Goal: Information Seeking & Learning: Understand process/instructions

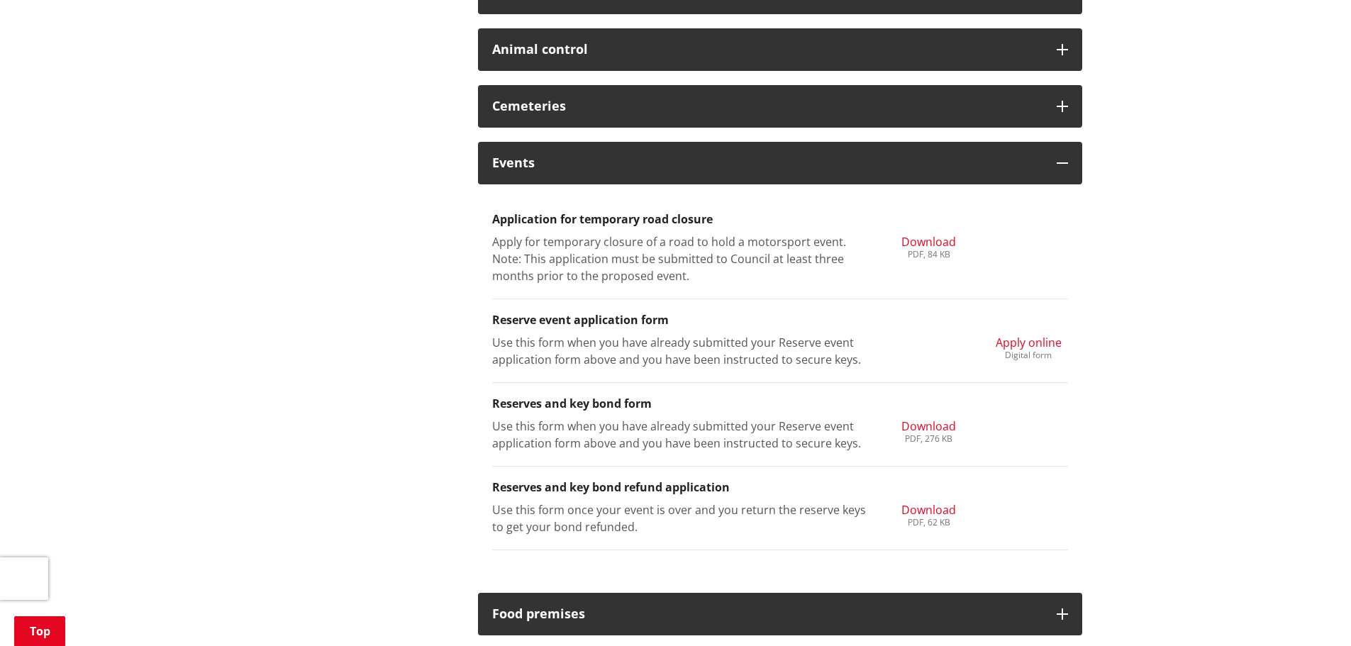
scroll to position [638, 0]
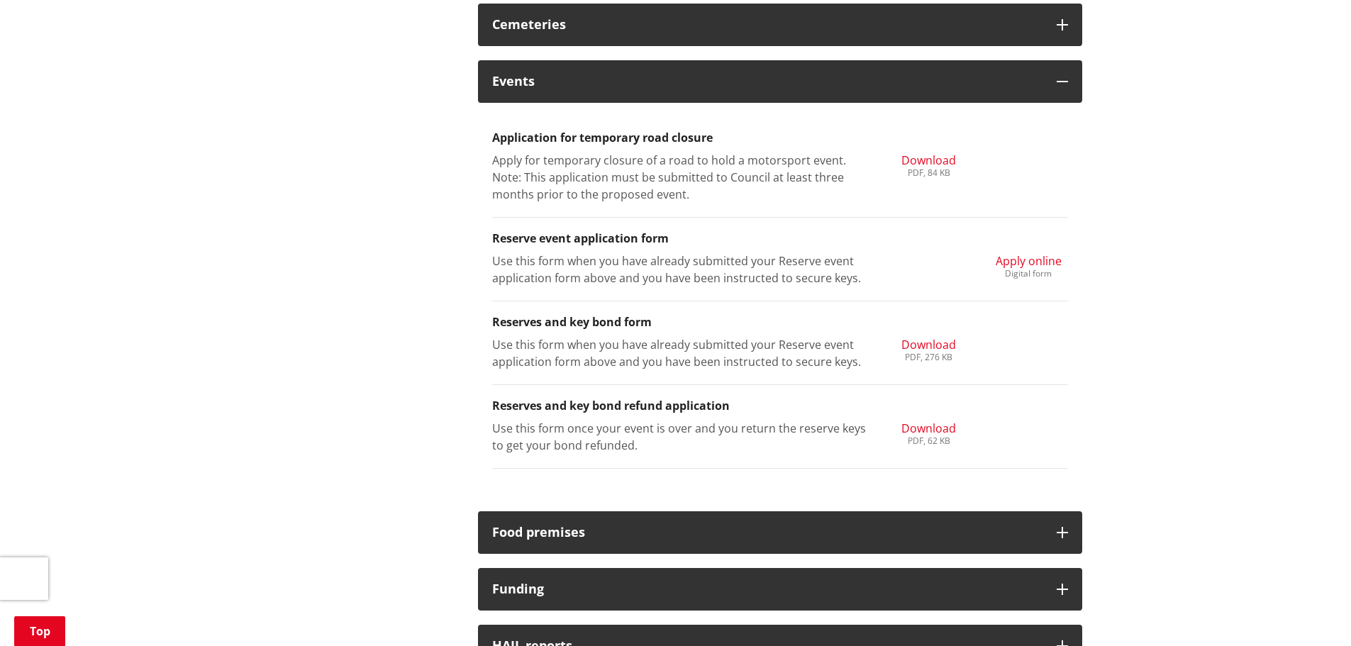
click at [1047, 261] on span "Apply online" at bounding box center [1029, 261] width 66 height 16
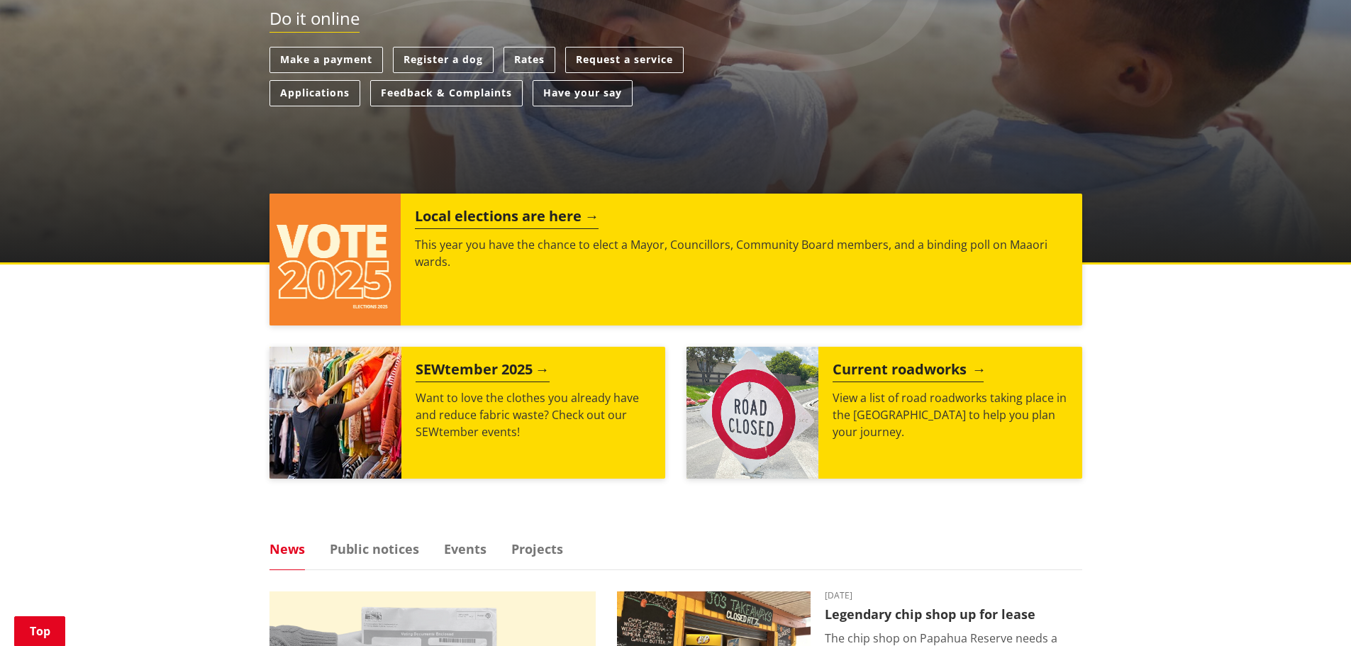
scroll to position [389, 0]
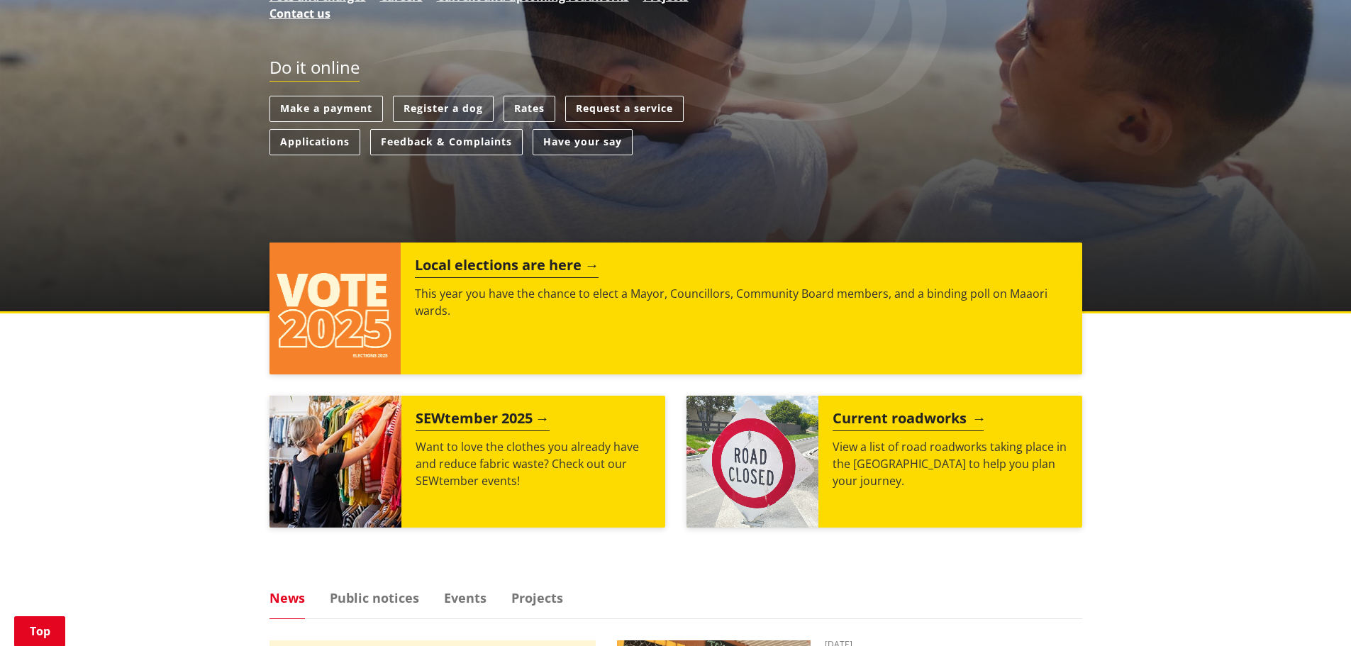
click at [887, 415] on h2 "Current roadworks" at bounding box center [908, 420] width 151 height 21
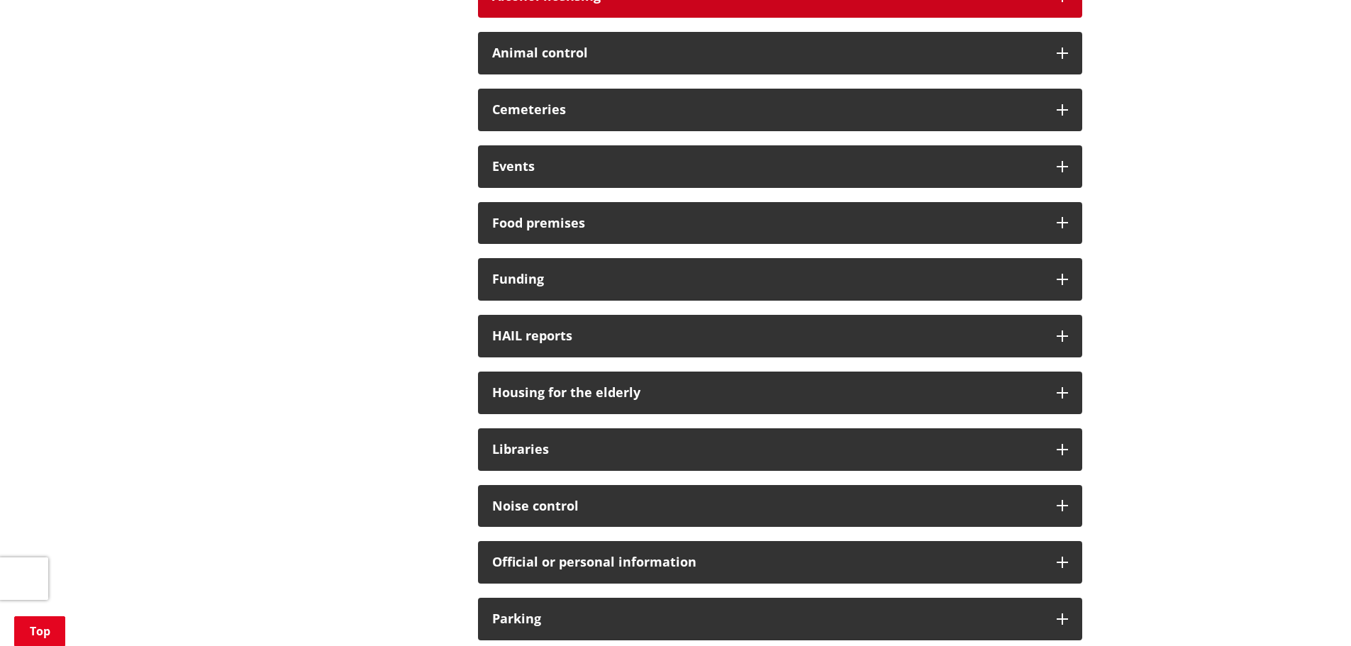
scroll to position [355, 0]
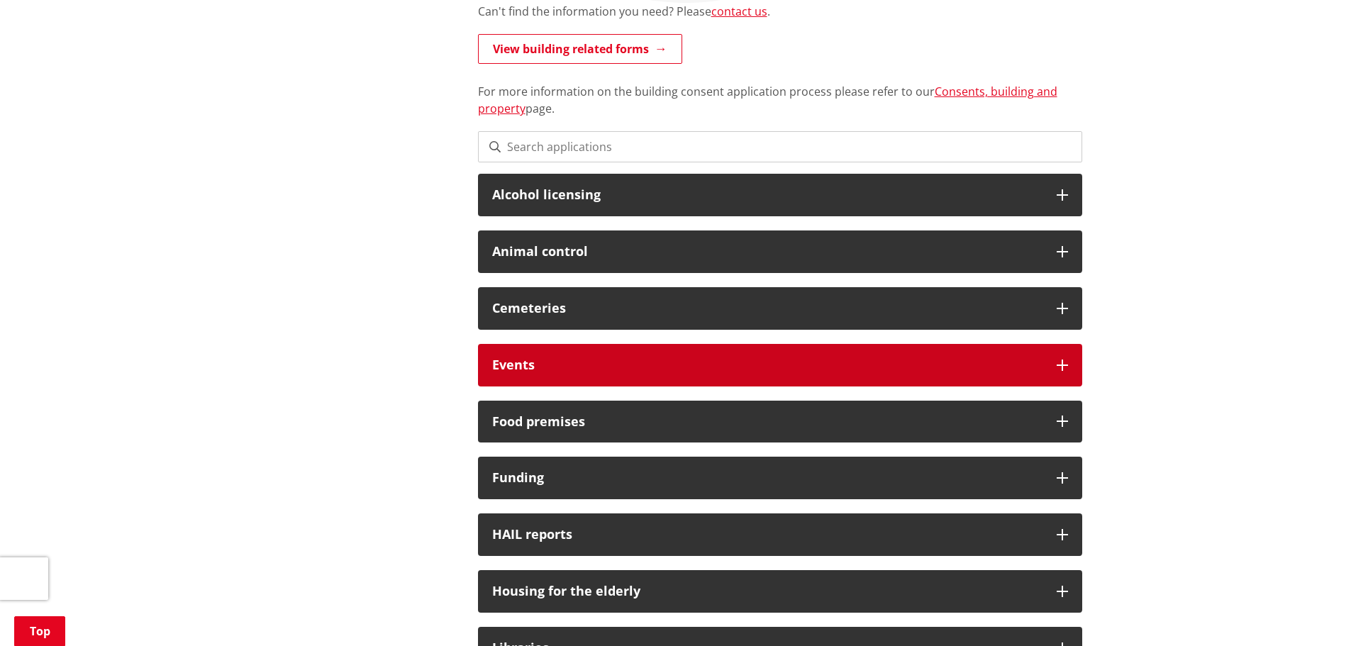
click at [562, 372] on div "Events" at bounding box center [780, 365] width 604 height 43
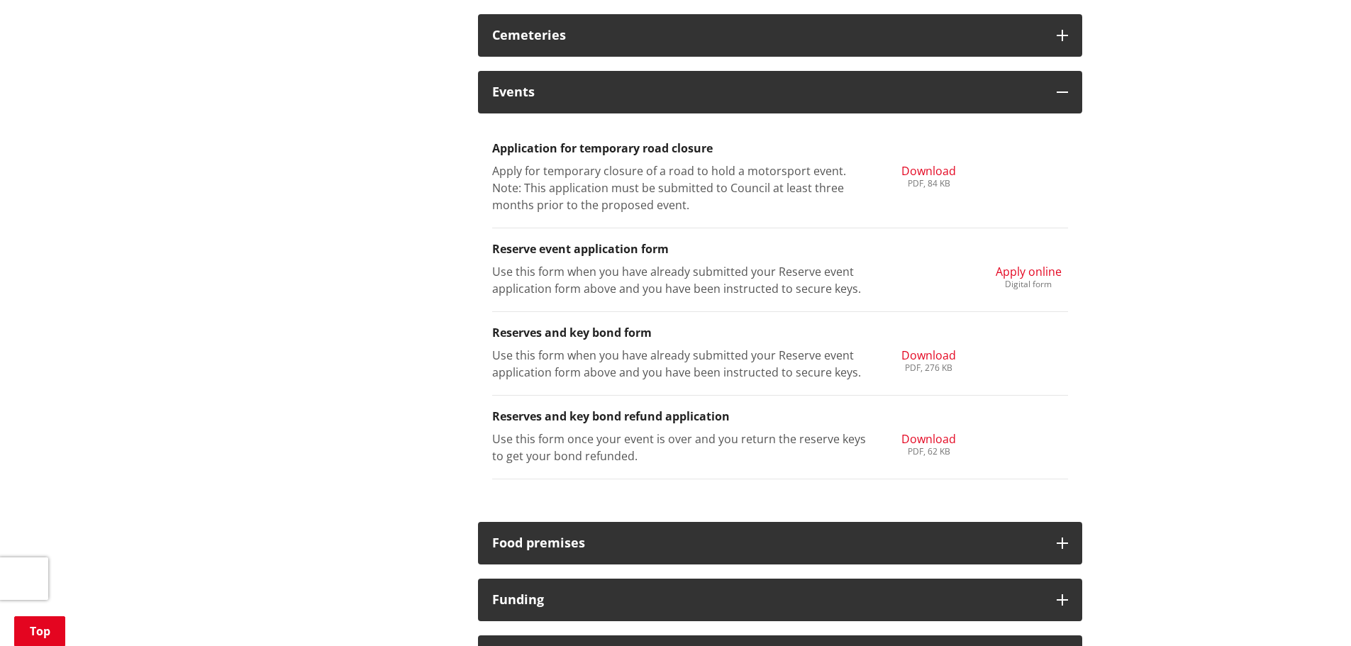
scroll to position [638, 0]
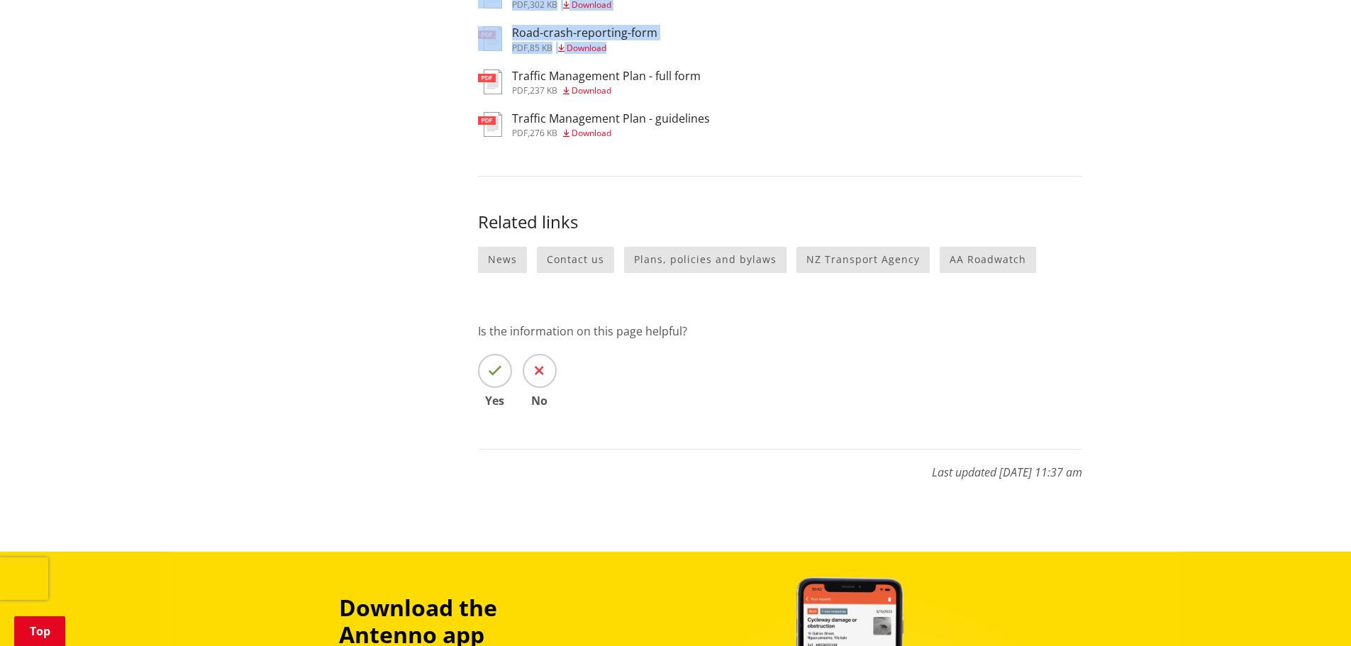
scroll to position [3048, 0]
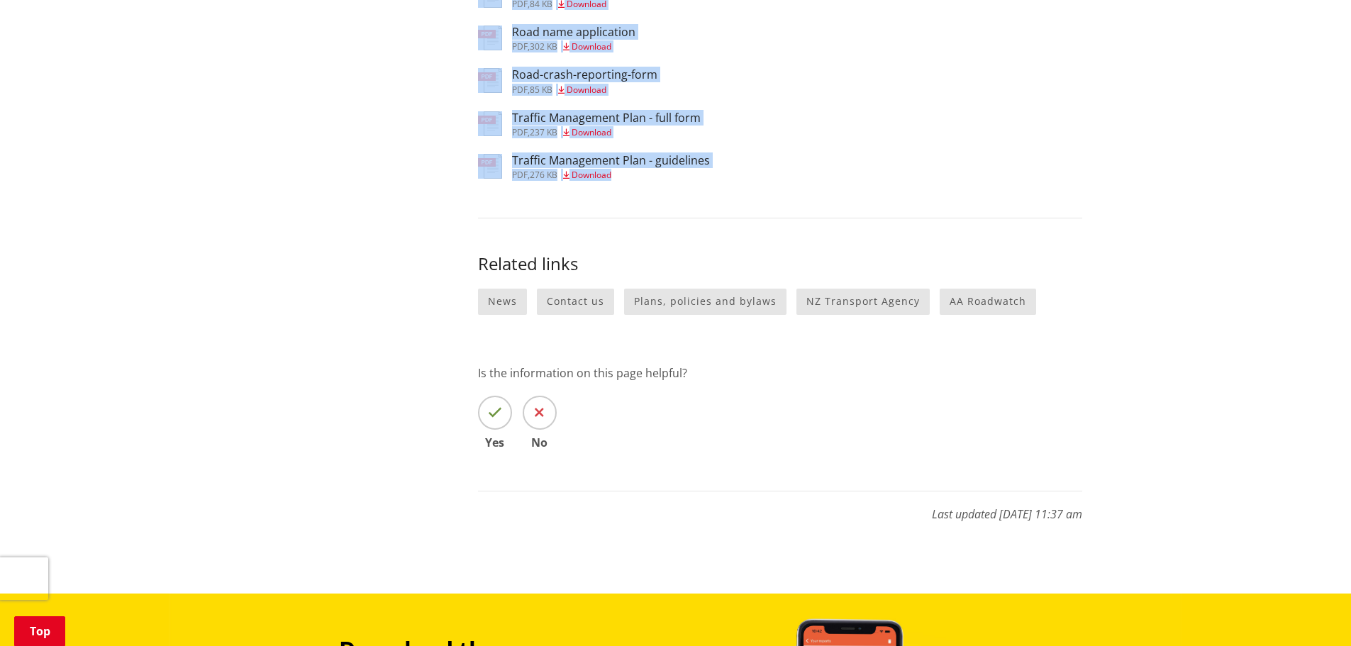
drag, startPoint x: 480, startPoint y: 279, endPoint x: 787, endPoint y: 138, distance: 337.6
copy div "More from this section Roads, travel and parking Current and upcoming roadworks…"
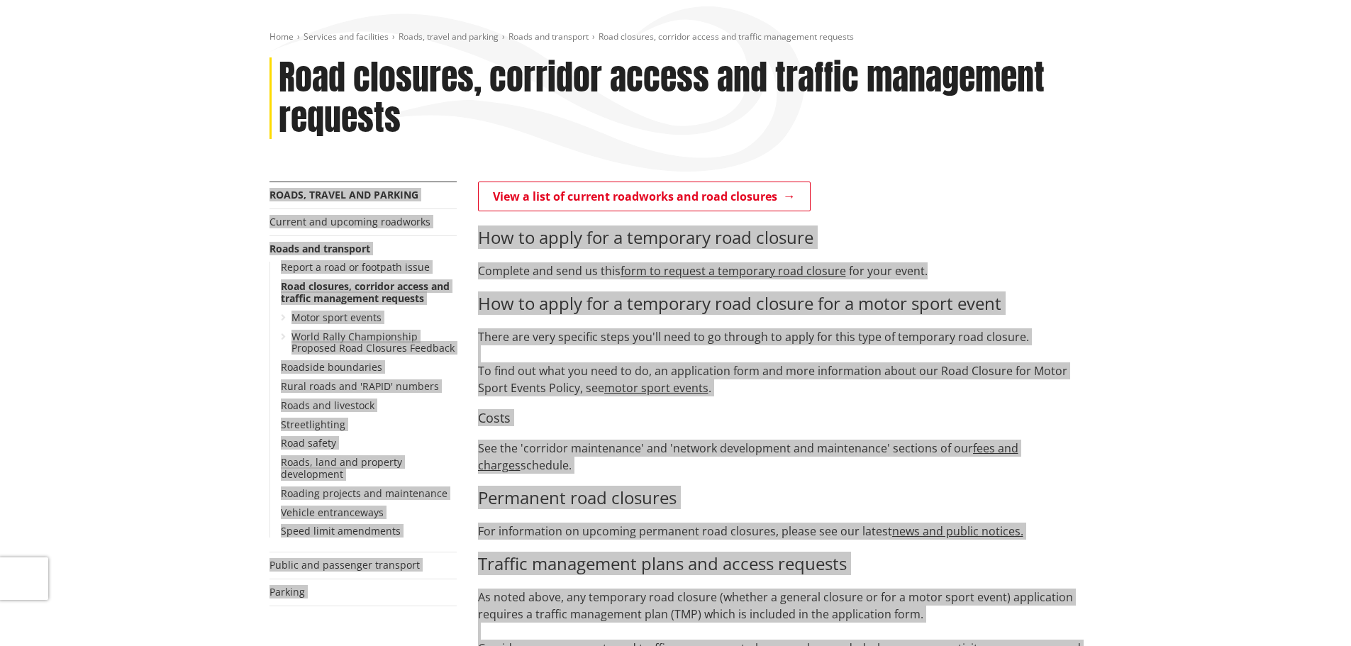
scroll to position [0, 0]
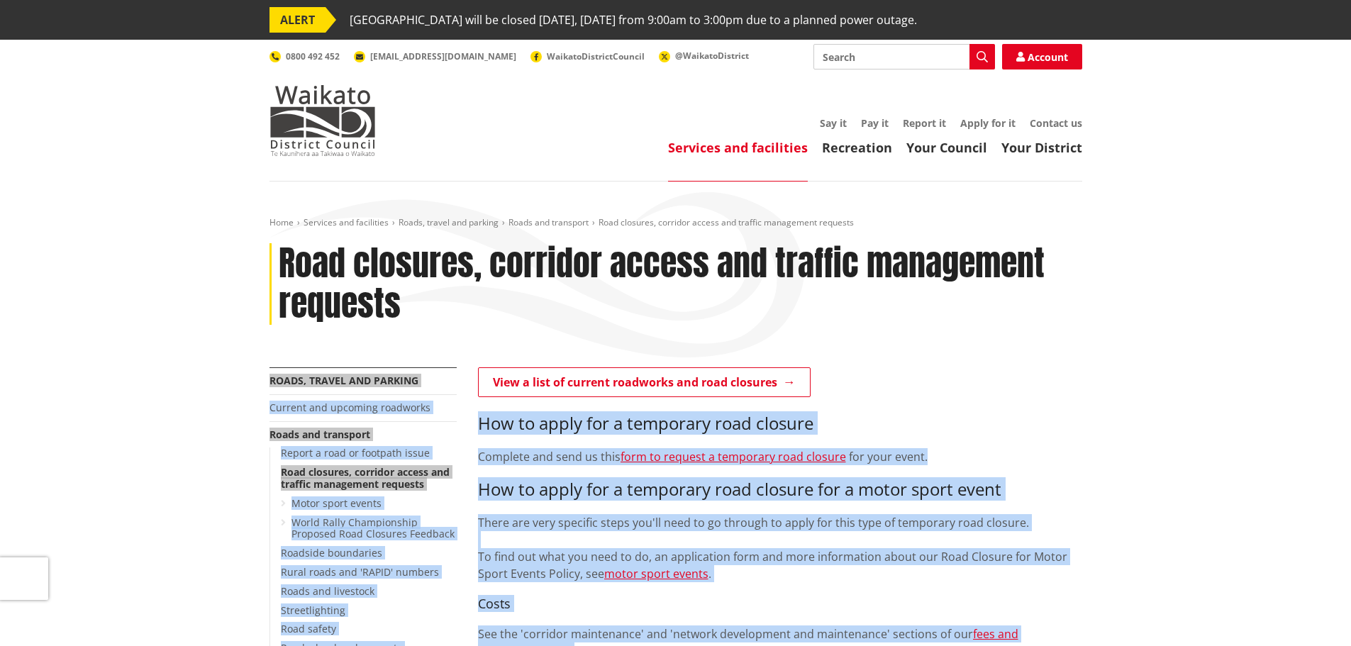
click at [677, 313] on h1 "Road closures, corridor access and traffic management requests" at bounding box center [681, 284] width 804 height 82
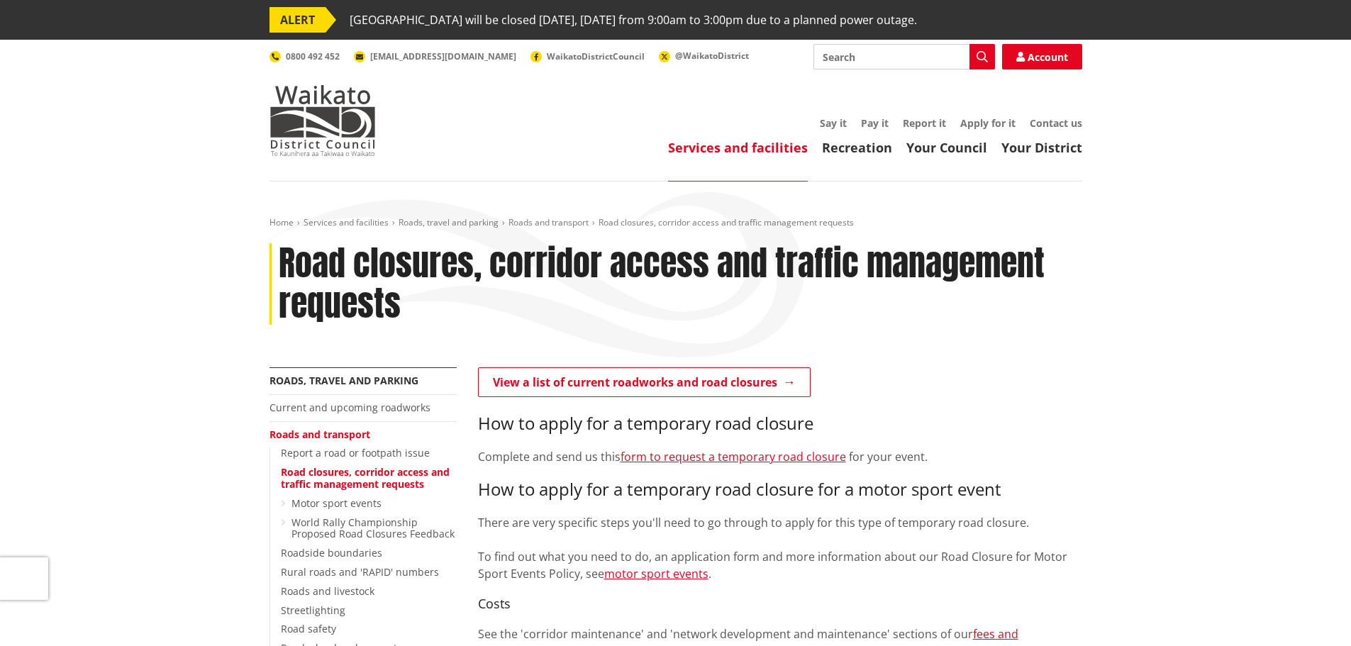
click at [280, 257] on h1 "Road closures, corridor access and traffic management requests" at bounding box center [681, 284] width 804 height 82
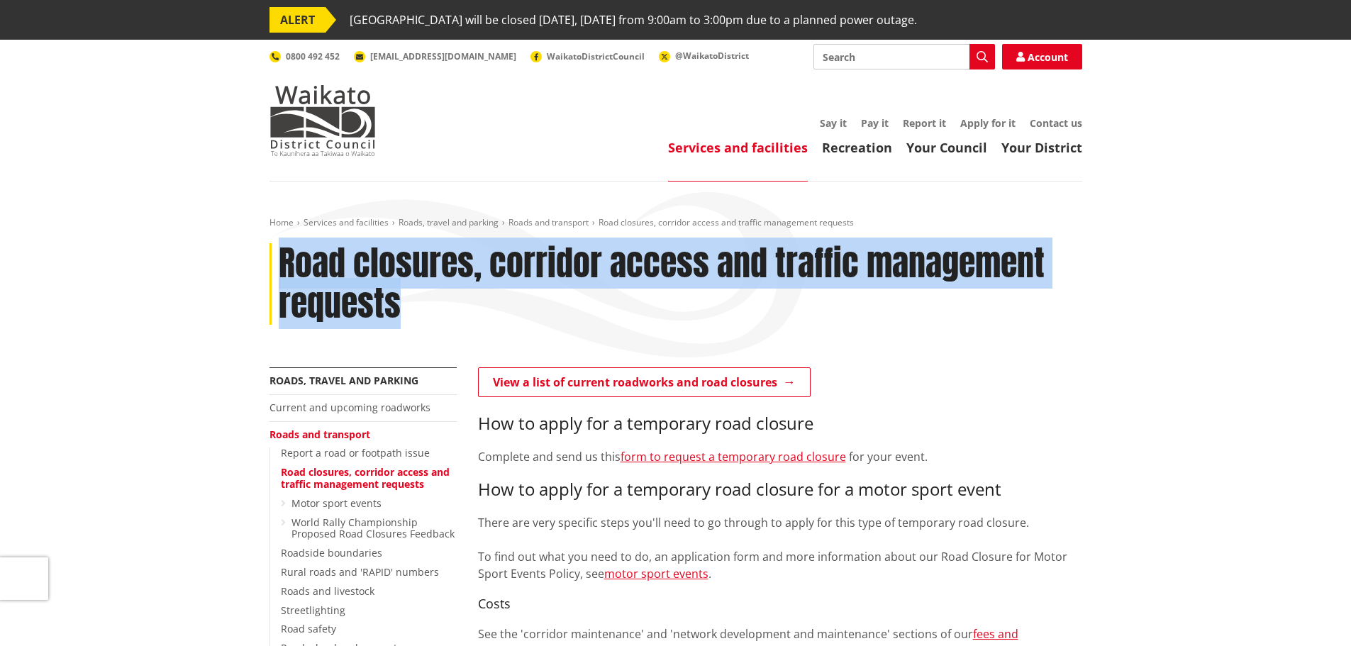
drag, startPoint x: 280, startPoint y: 257, endPoint x: 421, endPoint y: 300, distance: 147.4
click at [421, 300] on h1 "Road closures, corridor access and traffic management requests" at bounding box center [681, 284] width 804 height 82
copy h1 "Road closures, corridor access and traffic management requests"
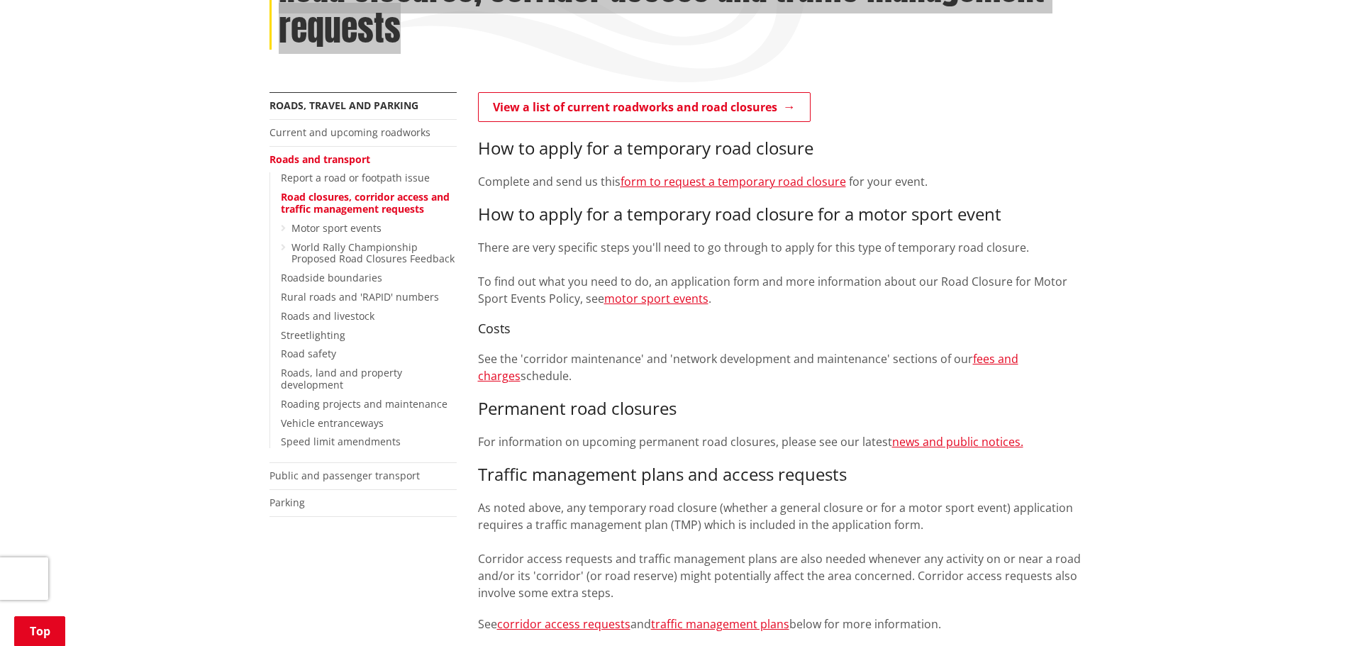
scroll to position [355, 0]
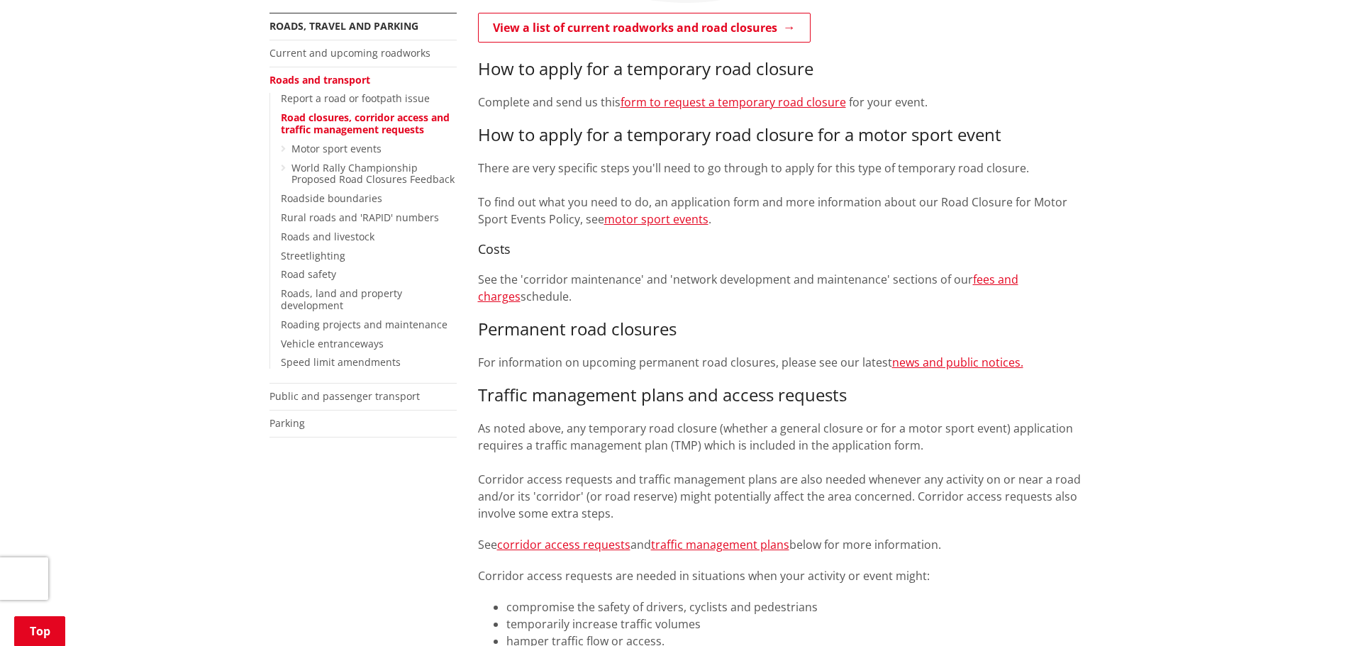
click at [292, 113] on link "Road closures, corridor access and traffic management requests" at bounding box center [365, 124] width 169 height 26
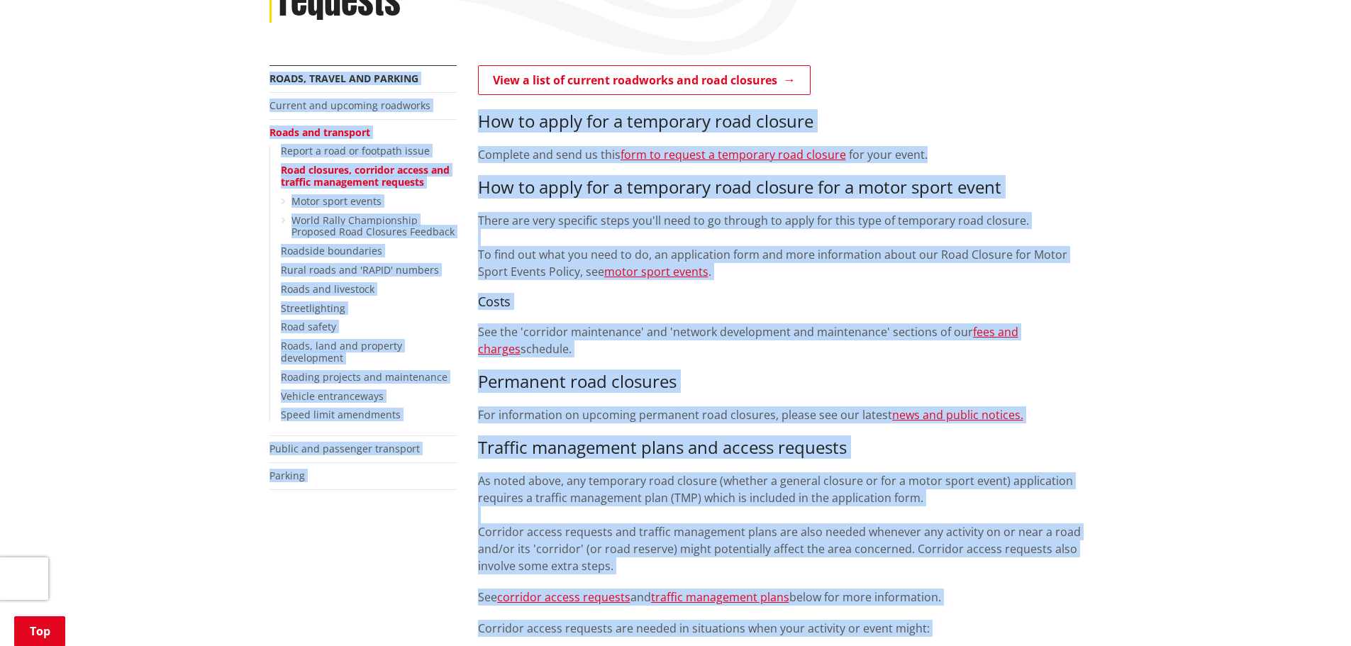
scroll to position [378, 0]
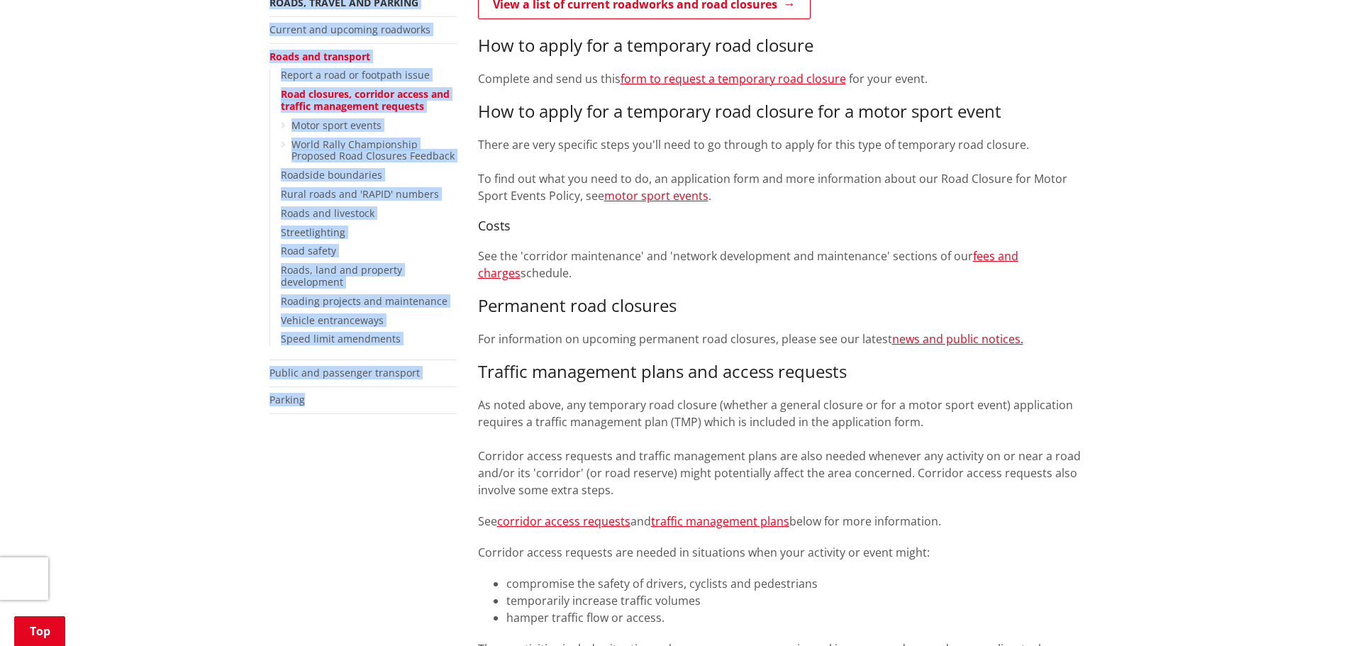
drag, startPoint x: 265, startPoint y: 308, endPoint x: 387, endPoint y: 421, distance: 166.1
click at [387, 421] on div "More from this section Roads, travel and parking Current and upcoming roadworks…" at bounding box center [363, 219] width 209 height 460
copy li "Roads, travel and parking Current and upcoming roadworks Roads and transport Re…"
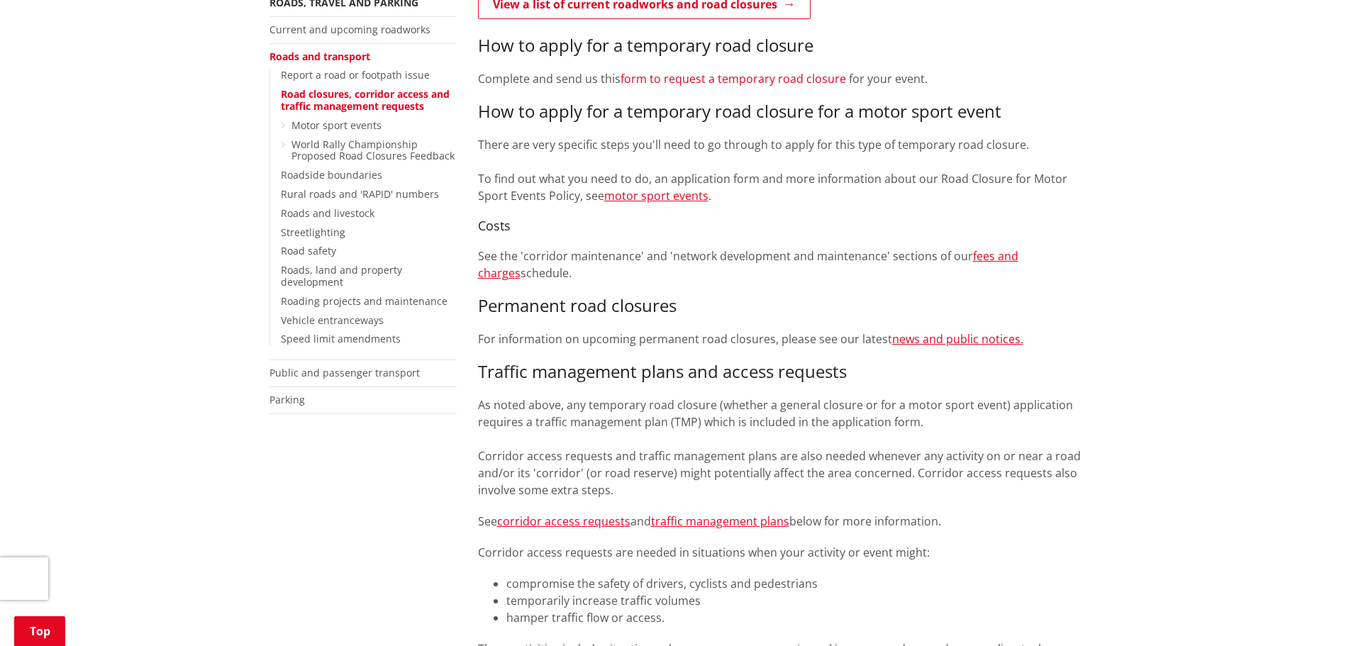
click at [714, 82] on link "form to request a temporary road closure" at bounding box center [734, 79] width 226 height 16
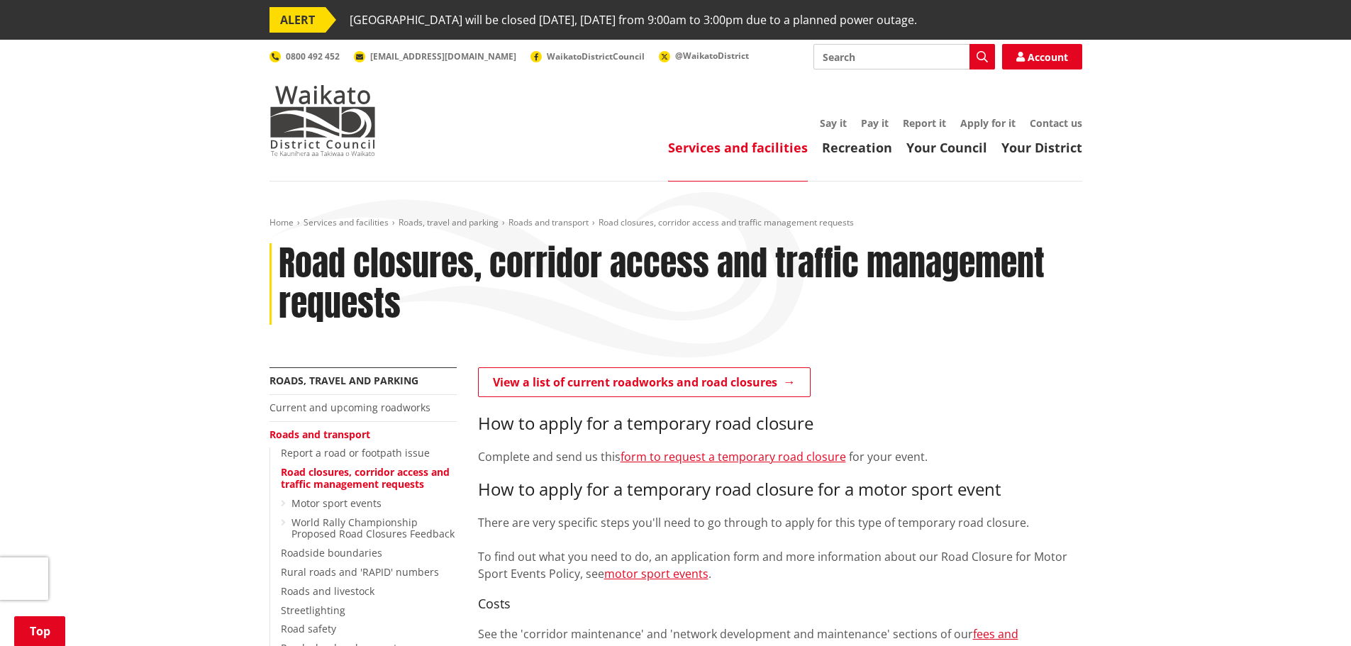
scroll to position [378, 0]
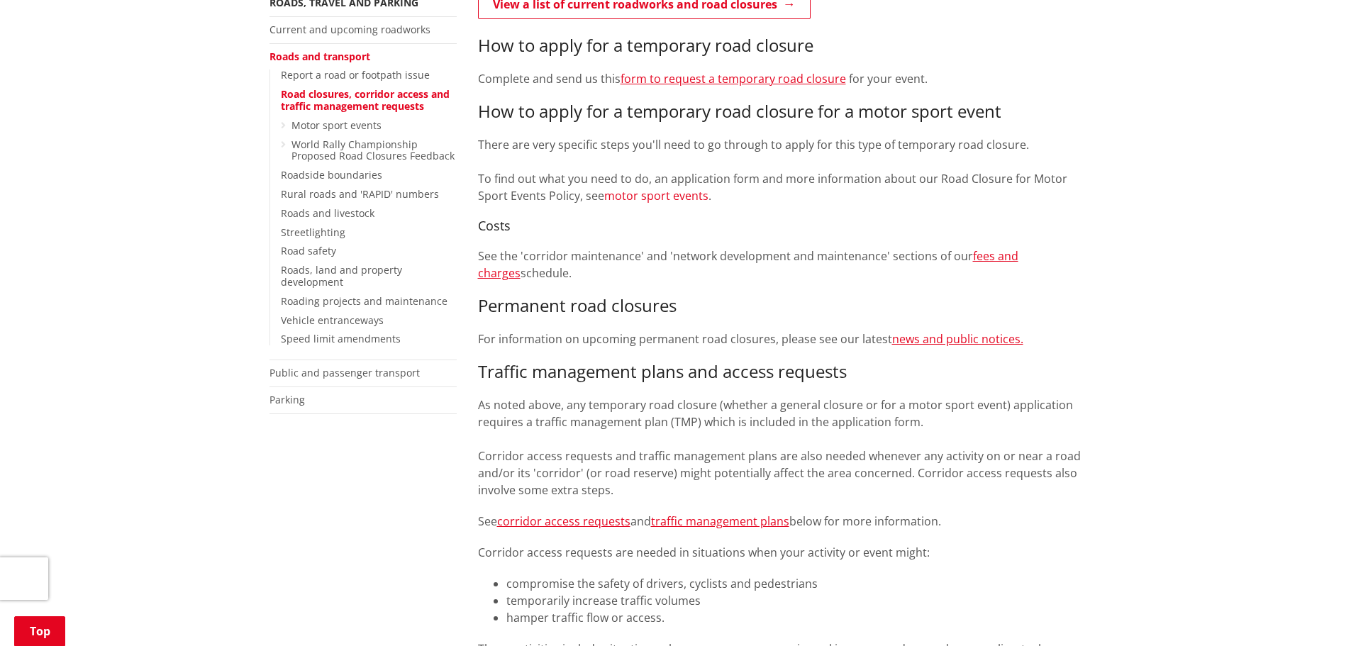
click at [684, 196] on link "motor sport events" at bounding box center [656, 196] width 104 height 16
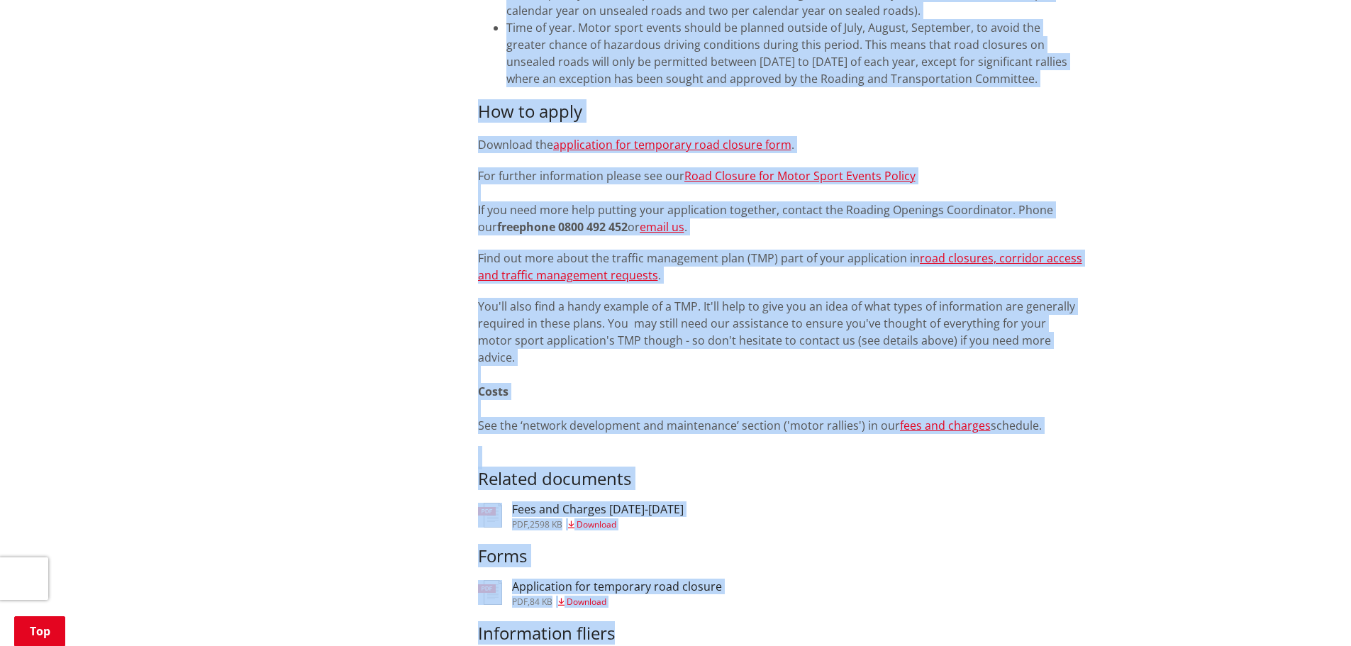
scroll to position [945, 0]
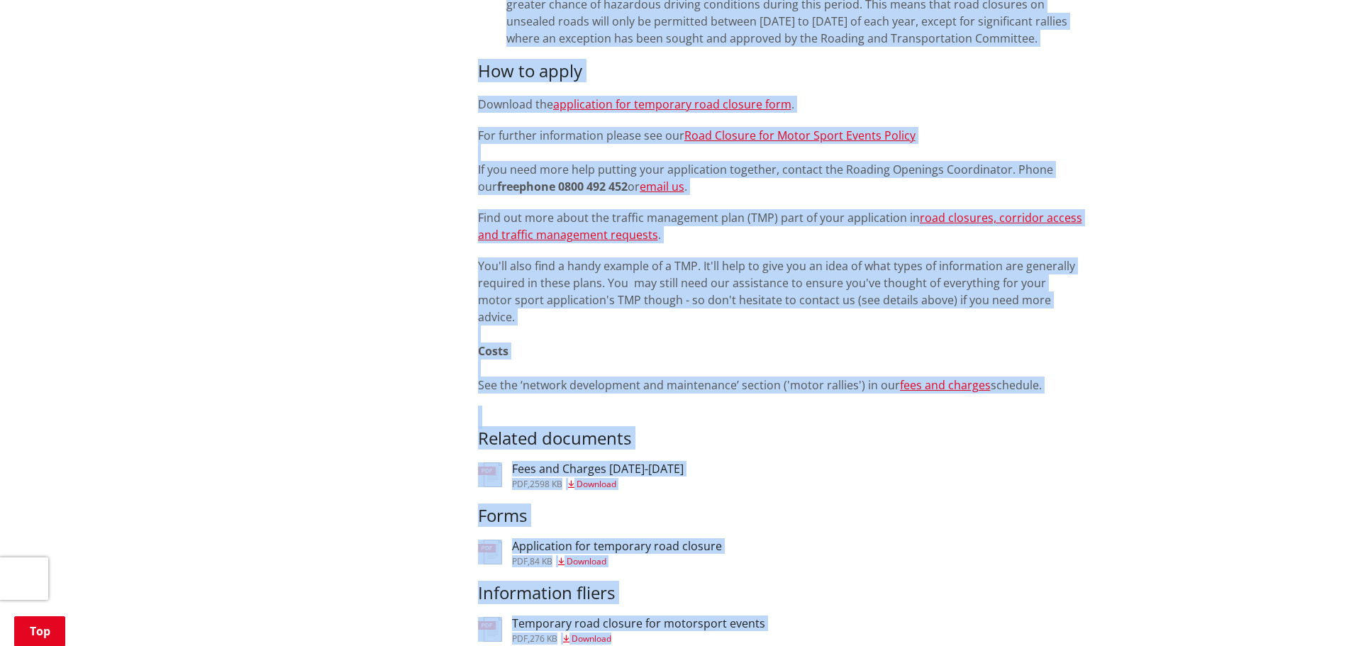
drag, startPoint x: 478, startPoint y: 190, endPoint x: 670, endPoint y: 619, distance: 469.9
click at [670, 620] on div "On this page What you need to know What we consider How to apply There are very…" at bounding box center [780, 191] width 626 height 1619
copy div "Lo ipsu dolo Sita con adip el sedd Eius te incididu Utl et dolor Magna ali enim…"
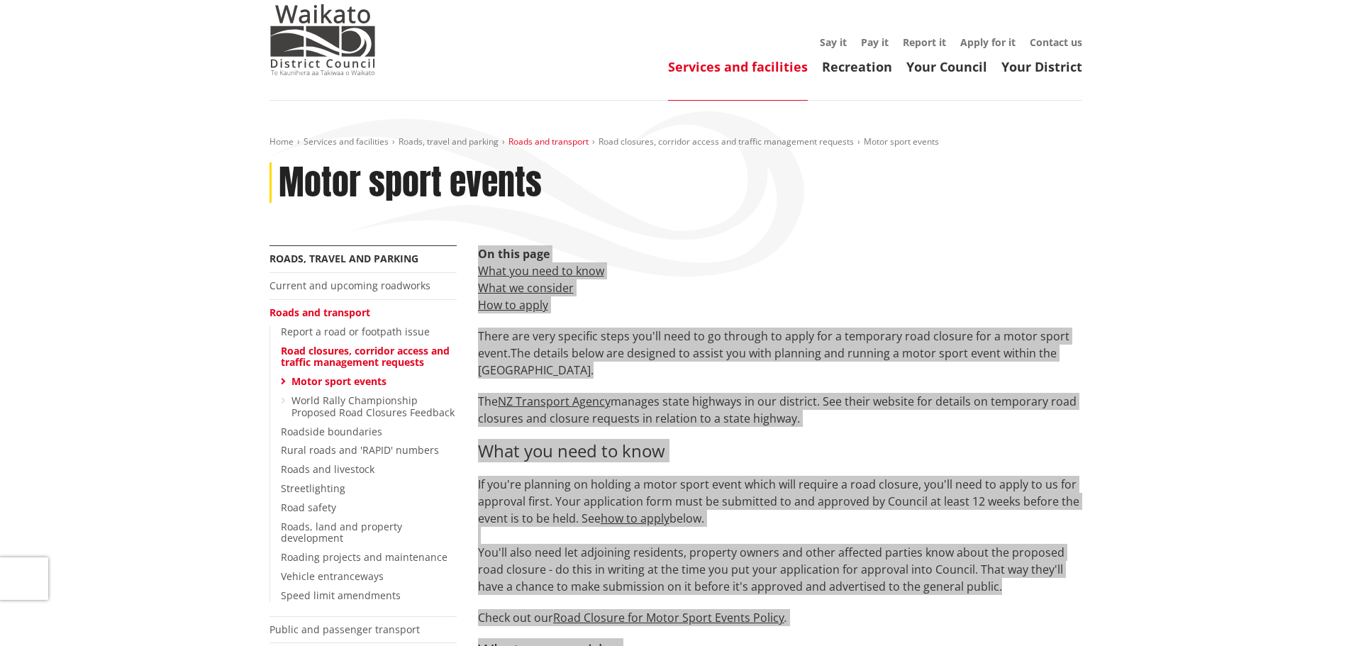
scroll to position [0, 0]
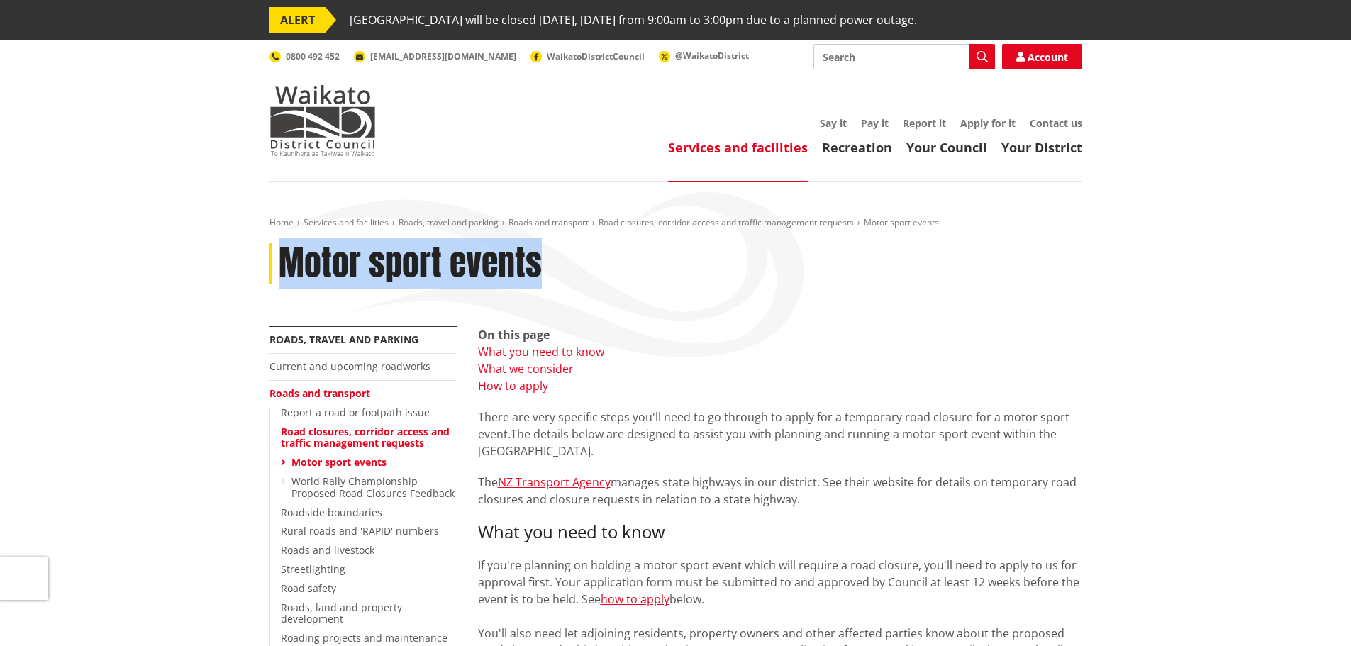
drag, startPoint x: 283, startPoint y: 261, endPoint x: 550, endPoint y: 266, distance: 267.4
click at [550, 266] on div "Motor sport events" at bounding box center [676, 263] width 813 height 41
copy h1 "Motor sport events"
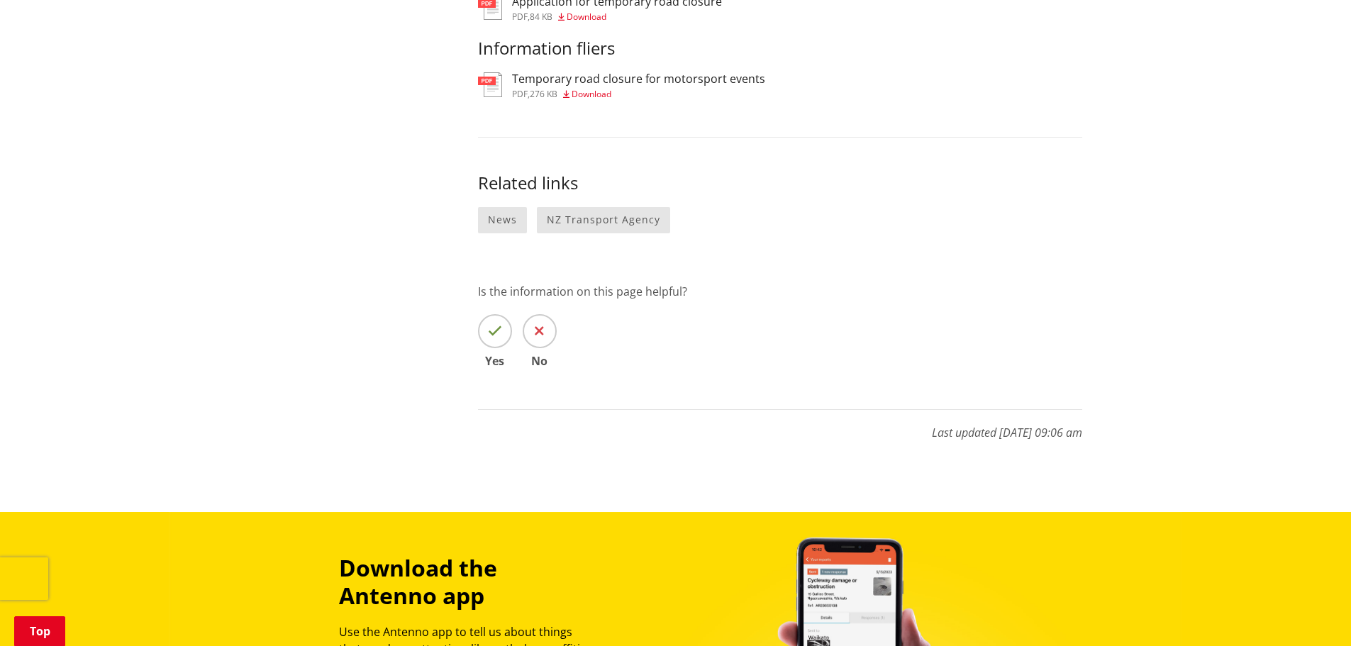
scroll to position [1206, 0]
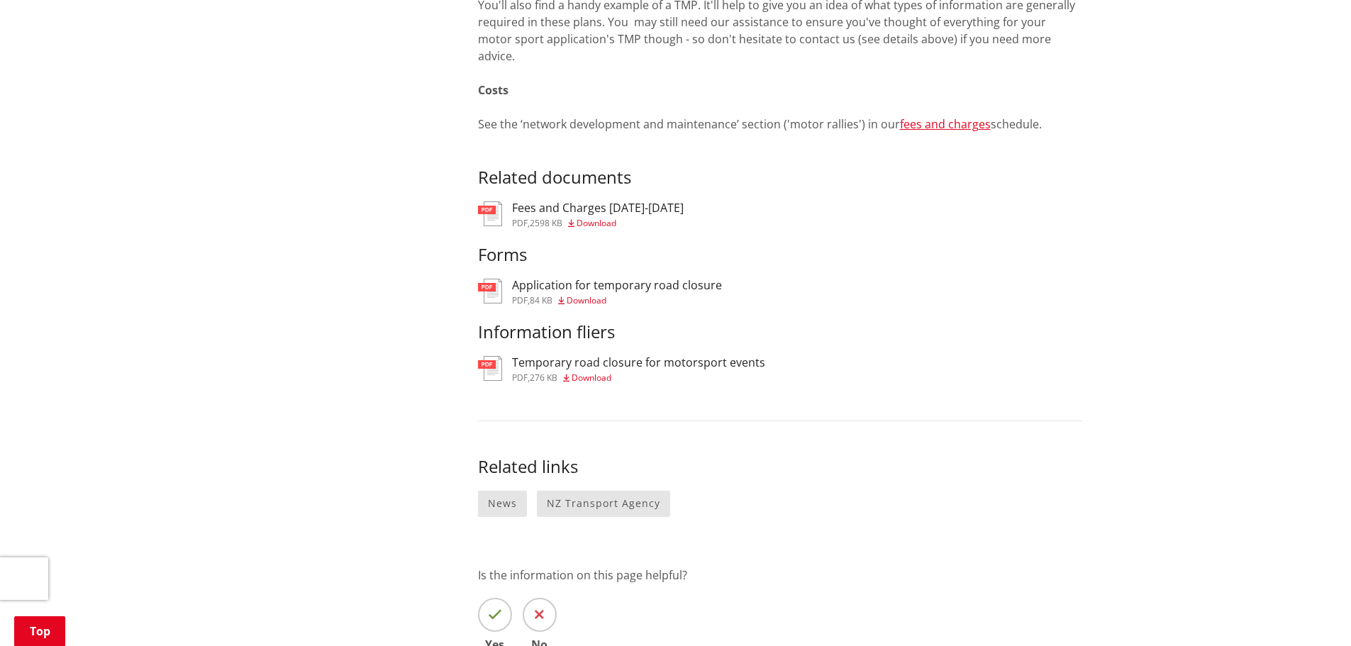
click at [527, 201] on h3 "Fees and Charges [DATE]-[DATE]" at bounding box center [598, 207] width 172 height 13
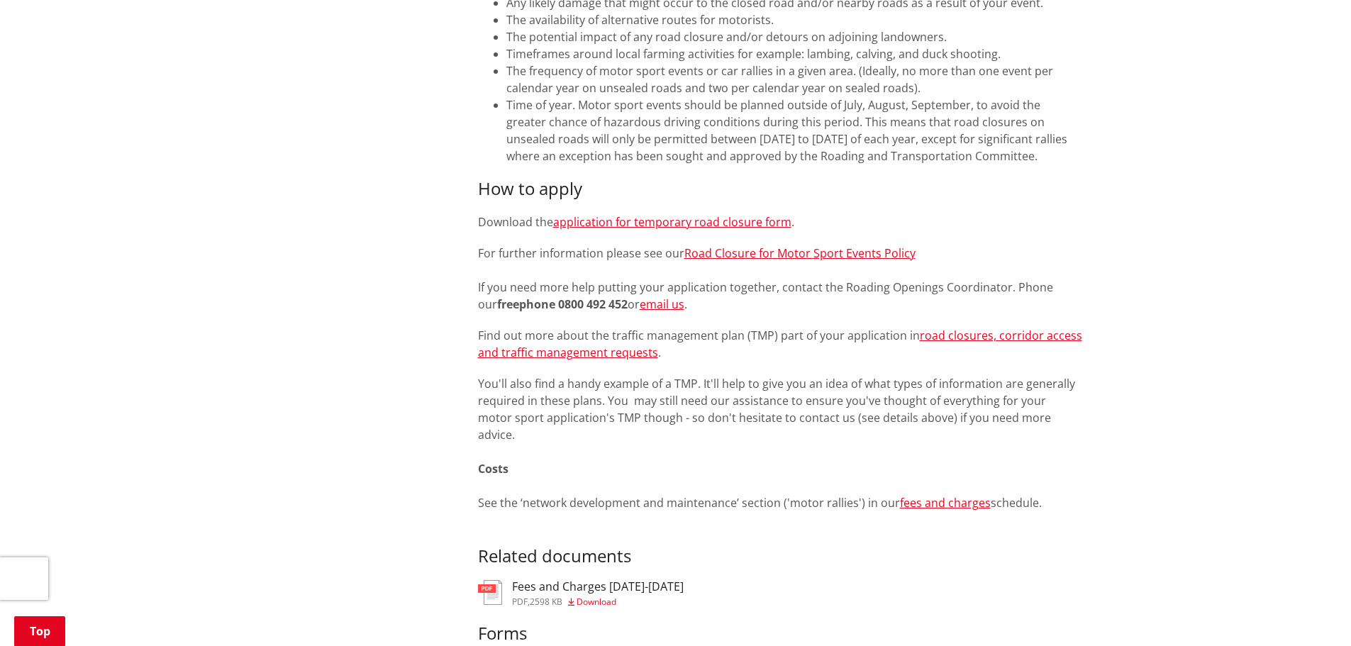
scroll to position [850, 0]
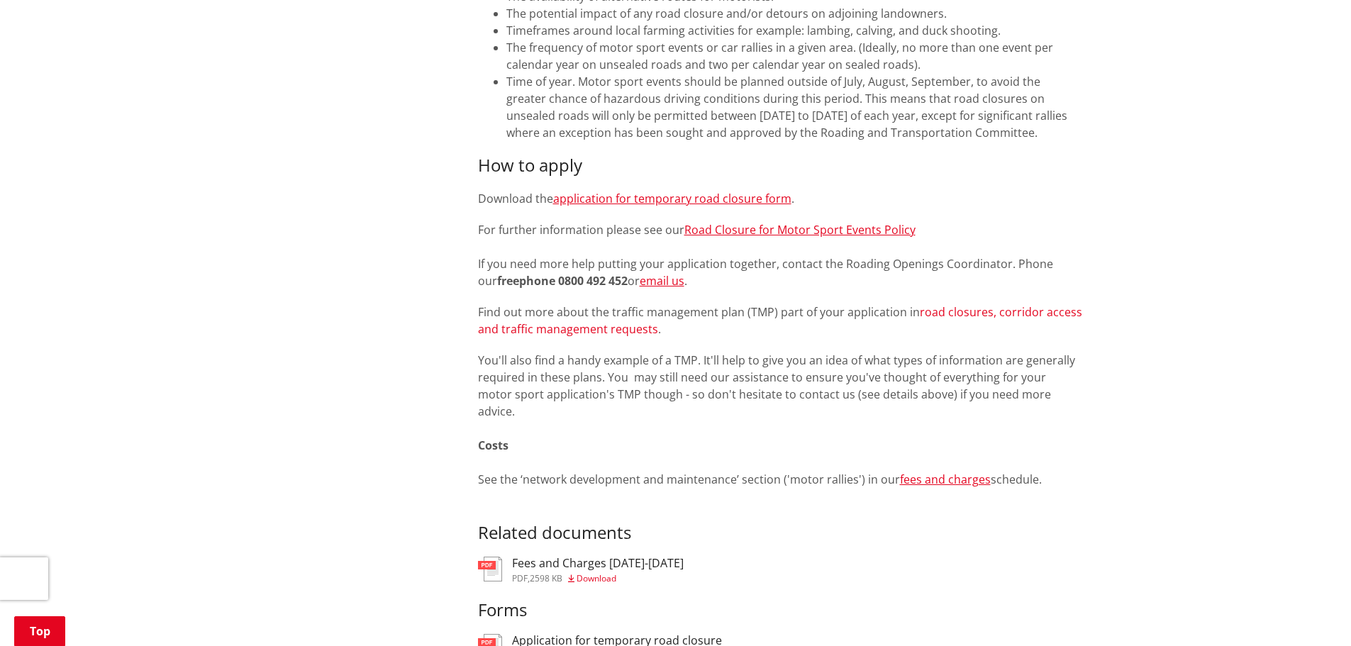
click at [957, 309] on link "road closures, corridor access and traffic management requests" at bounding box center [780, 320] width 604 height 33
